Goal: Find contact information: Find contact information

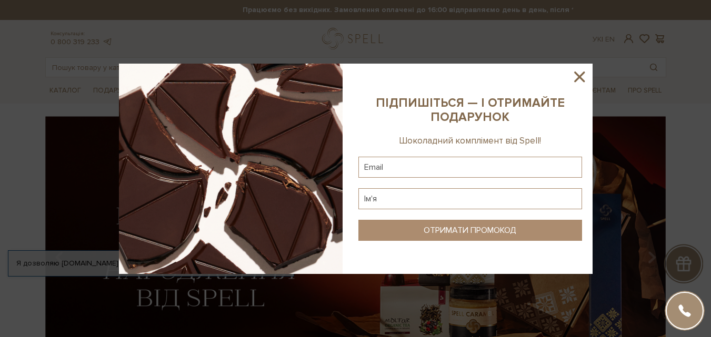
click at [580, 76] on icon at bounding box center [579, 77] width 11 height 11
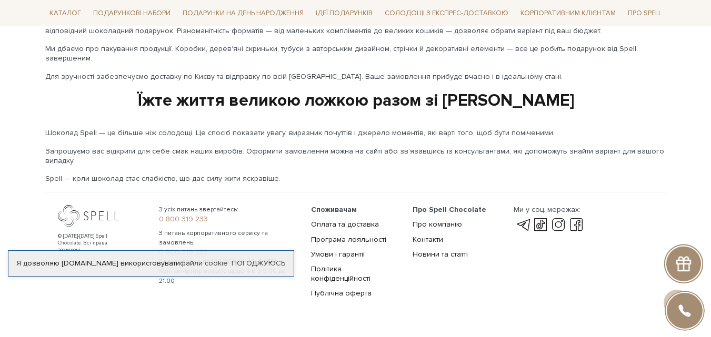
scroll to position [1810, 0]
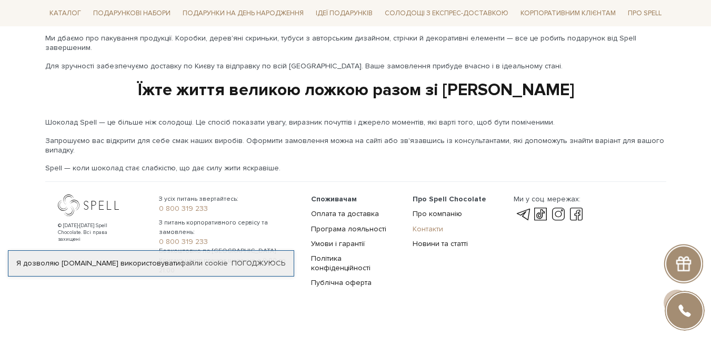
click at [432, 225] on link "Контакти" at bounding box center [428, 229] width 31 height 9
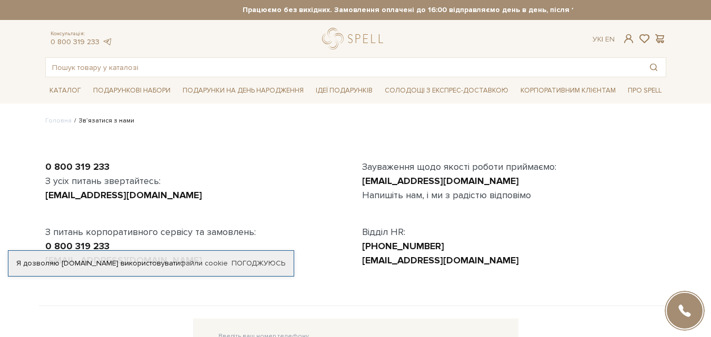
click at [284, 283] on div "0 800 319 233 З усіх питань звертайтесь: [EMAIL_ADDRESS][DOMAIN_NAME] З питань …" at bounding box center [356, 221] width 634 height 172
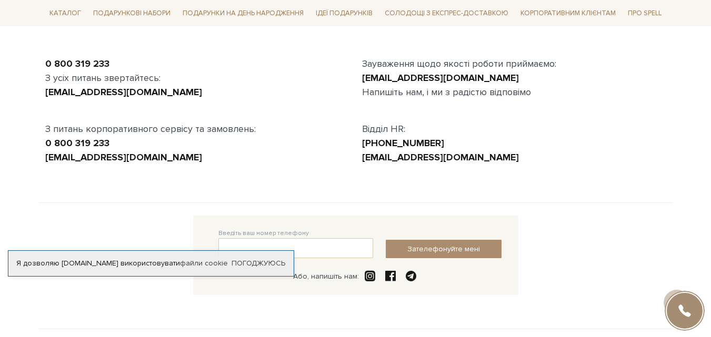
scroll to position [104, 0]
